Goal: Task Accomplishment & Management: Manage account settings

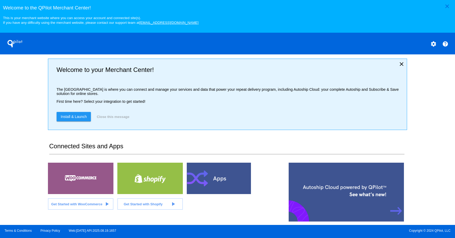
scroll to position [114, 0]
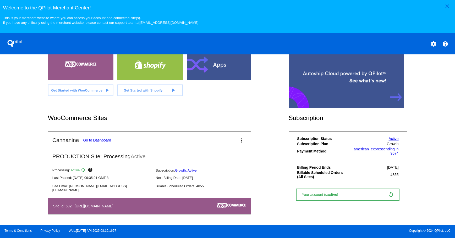
click at [95, 140] on link "Go to Dashboard" at bounding box center [97, 140] width 28 height 4
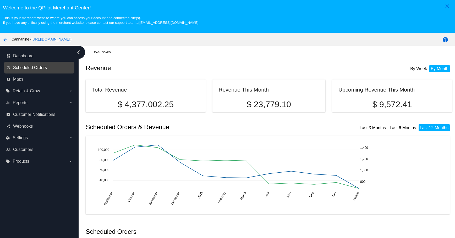
click at [45, 69] on span "Scheduled Orders" at bounding box center [30, 67] width 34 height 5
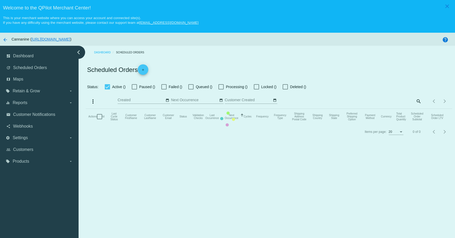
checkbox input "true"
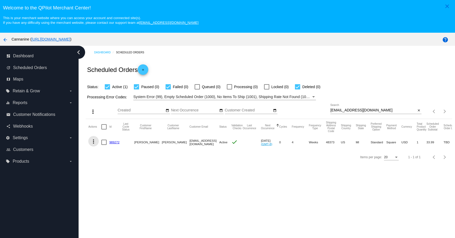
click at [92, 139] on mat-icon "more_vert" at bounding box center [93, 142] width 6 height 6
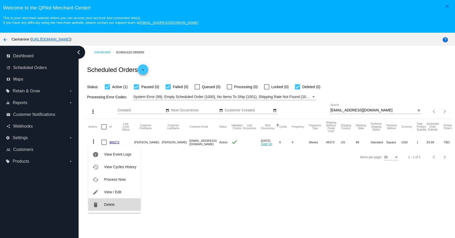
click at [105, 207] on span "Delete" at bounding box center [109, 205] width 10 height 4
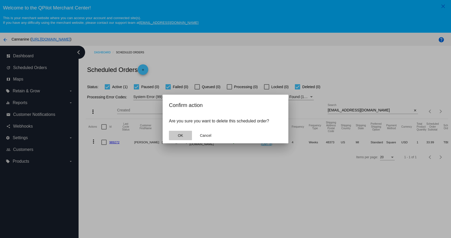
click at [184, 136] on button "OK" at bounding box center [180, 135] width 23 height 9
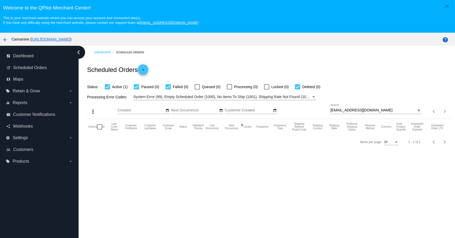
click at [372, 110] on input "[EMAIL_ADDRESS][DOMAIN_NAME]" at bounding box center [373, 110] width 86 height 4
type input "[EMAIL_ADDRESS][DOMAIN_NAME]"
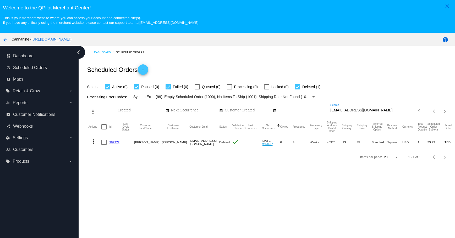
click at [422, 111] on div "Items per page: 20 1 - 1 of 1" at bounding box center [437, 111] width 30 height 15
click at [417, 111] on mat-icon "close" at bounding box center [419, 111] width 4 height 4
